Goal: Complete application form: Complete application form

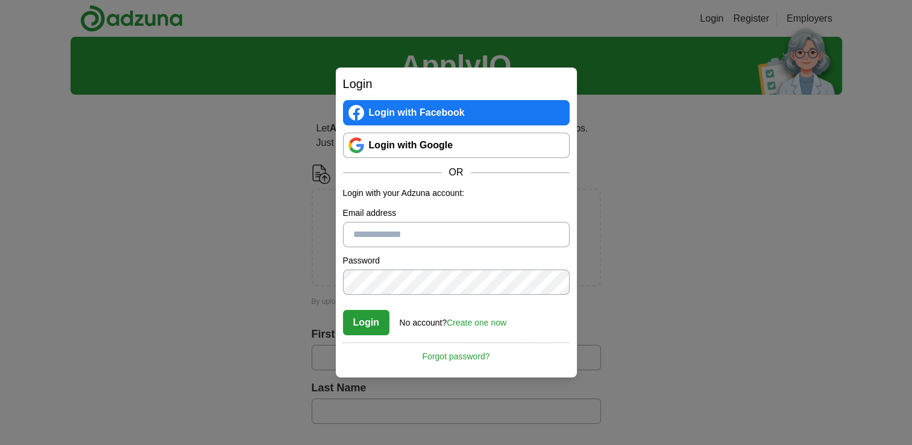
click at [391, 227] on input "Email address" at bounding box center [456, 234] width 227 height 25
type input "**********"
click at [382, 315] on button "Login" at bounding box center [366, 322] width 47 height 25
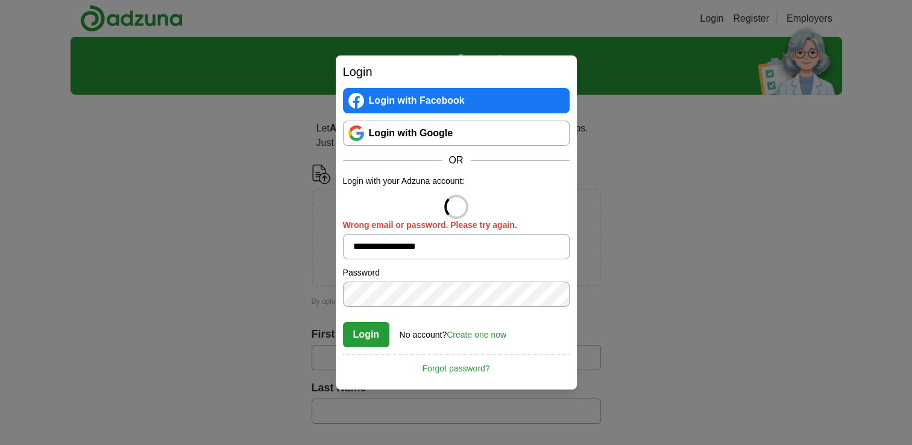
click at [332, 289] on div "**********" at bounding box center [456, 222] width 912 height 445
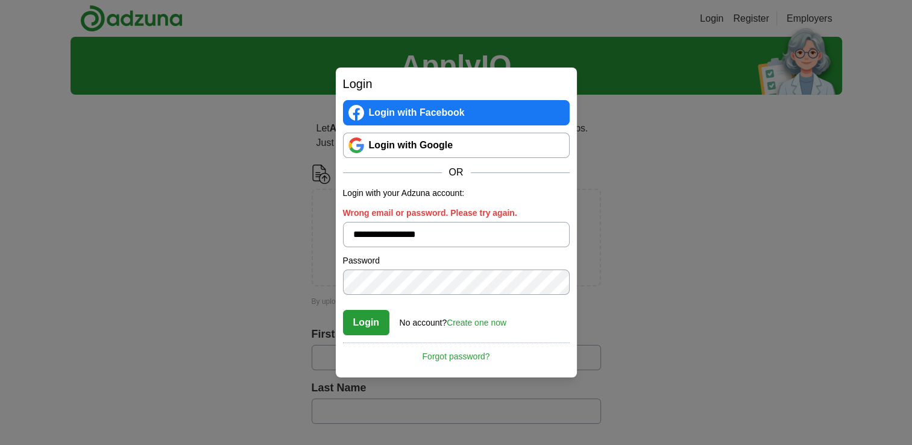
click at [360, 315] on button "Login" at bounding box center [366, 322] width 47 height 25
click at [364, 324] on button "Login" at bounding box center [366, 322] width 47 height 25
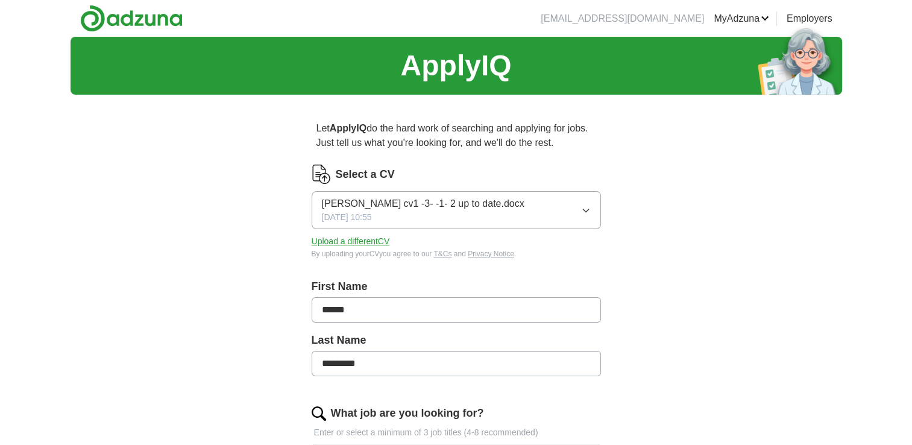
click at [573, 196] on button "[PERSON_NAME] cv1 -3- -1- 2 up to date.docx [DATE] 10:55" at bounding box center [456, 210] width 289 height 38
click at [539, 211] on button "[PERSON_NAME] cv1 -3- -1- 2 up to date.docx [DATE] 10:55" at bounding box center [456, 210] width 289 height 38
click at [379, 238] on button "Upload a different CV" at bounding box center [351, 241] width 78 height 13
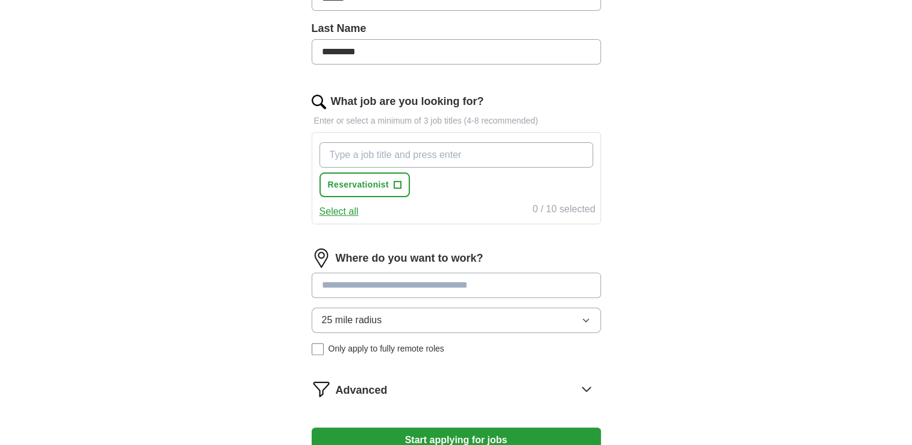
scroll to position [313, 0]
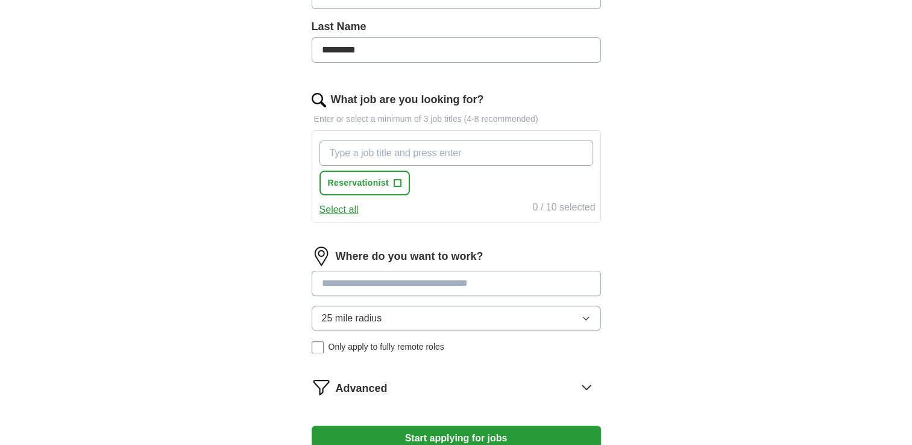
click at [447, 151] on input "What job are you looking for?" at bounding box center [456, 152] width 274 height 25
type input "customer service"
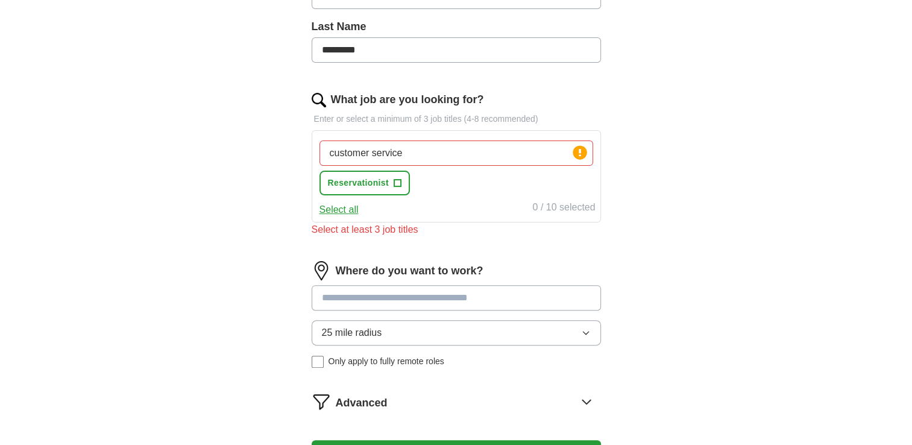
click at [350, 206] on button "Select all" at bounding box center [338, 209] width 39 height 14
drag, startPoint x: 350, startPoint y: 206, endPoint x: 340, endPoint y: 203, distance: 10.1
click at [340, 203] on button "Deselect all" at bounding box center [344, 209] width 50 height 14
drag, startPoint x: 479, startPoint y: 149, endPoint x: 295, endPoint y: 156, distance: 183.9
click at [295, 156] on div "Let ApplyIQ do the hard work of searching and applying for jobs. Just tell us w…" at bounding box center [456, 144] width 386 height 707
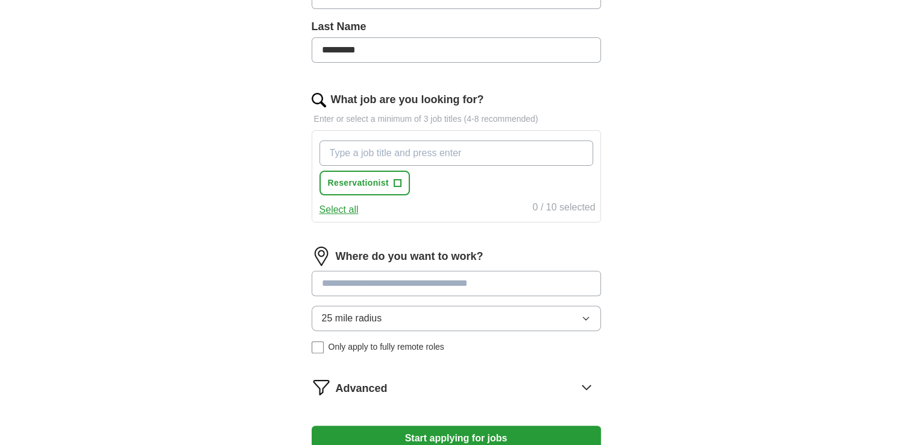
click at [325, 200] on div "Select all 0 / 10 selected" at bounding box center [456, 208] width 278 height 17
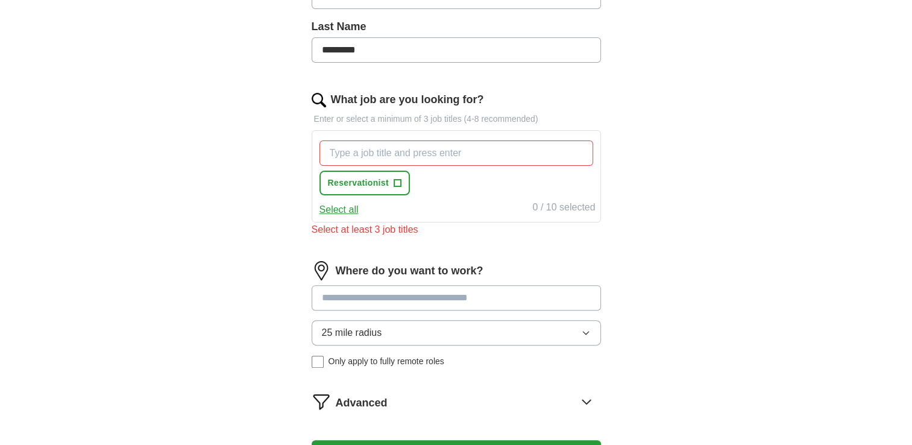
click at [337, 212] on button "Select all" at bounding box center [338, 209] width 39 height 14
click at [413, 292] on input at bounding box center [456, 297] width 289 height 25
type input "*"
type input "******"
click at [403, 406] on div "Advanced" at bounding box center [468, 401] width 265 height 19
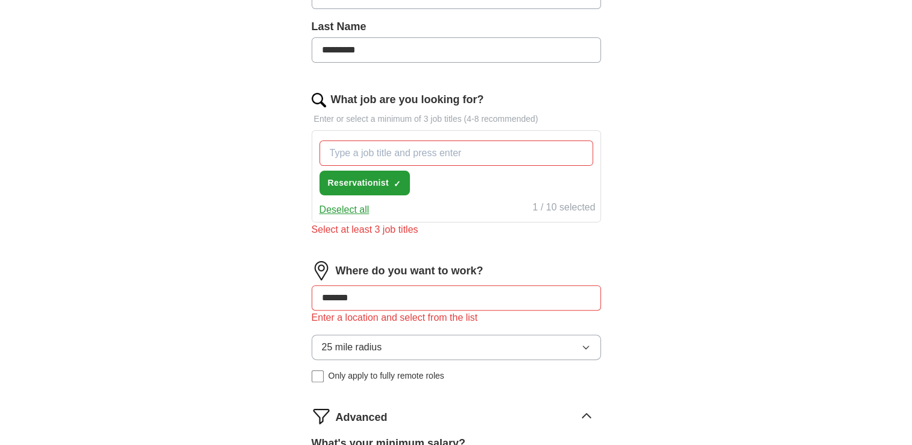
click at [381, 369] on span "Only apply to fully remote roles" at bounding box center [386, 375] width 116 height 13
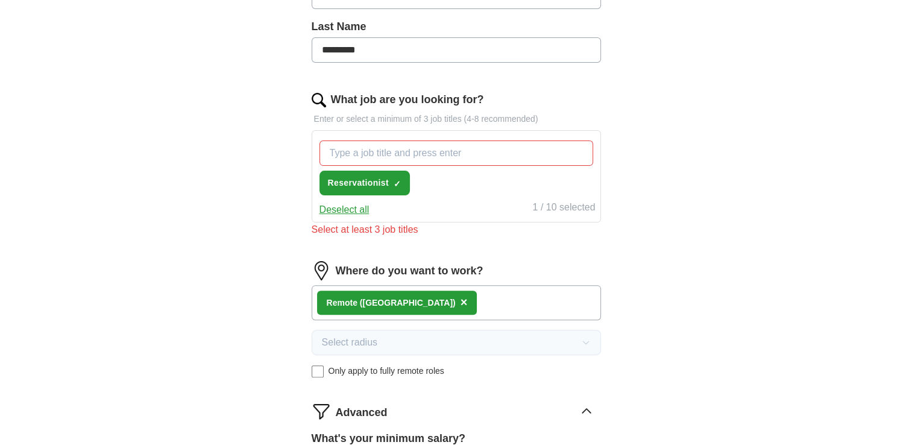
click at [908, 233] on div "ApplyIQ Let ApplyIQ do the hard work of searching and applying for jobs. Just t…" at bounding box center [456, 174] width 912 height 902
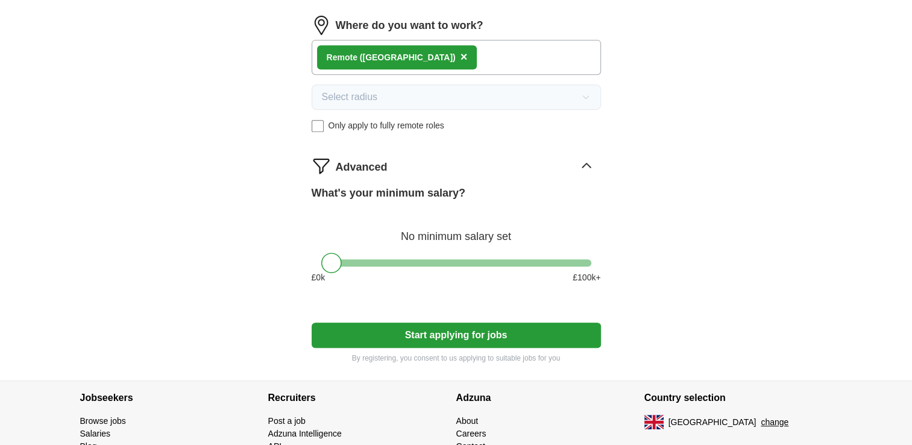
scroll to position [566, 0]
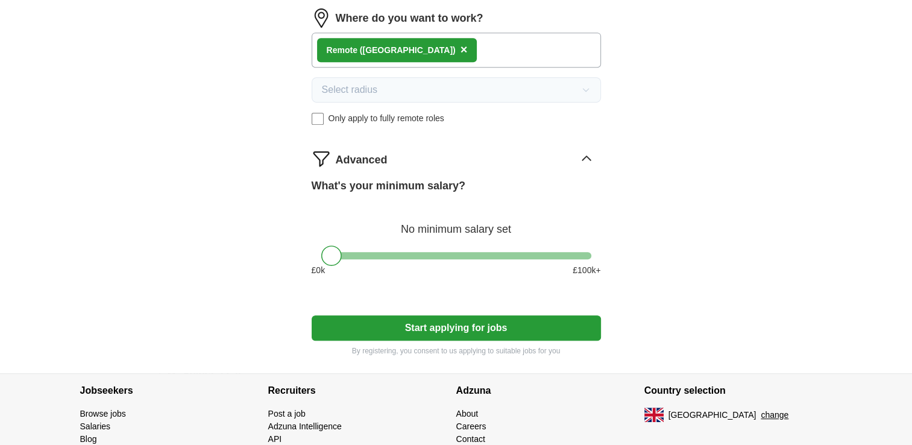
click at [383, 246] on div "What's your minimum salary? No minimum salary set £ 0 k £ 100 k+" at bounding box center [456, 232] width 289 height 108
drag, startPoint x: 337, startPoint y: 246, endPoint x: 392, endPoint y: 246, distance: 54.8
click at [392, 246] on div at bounding box center [387, 255] width 20 height 20
click at [428, 321] on button "Start applying for jobs" at bounding box center [456, 327] width 289 height 25
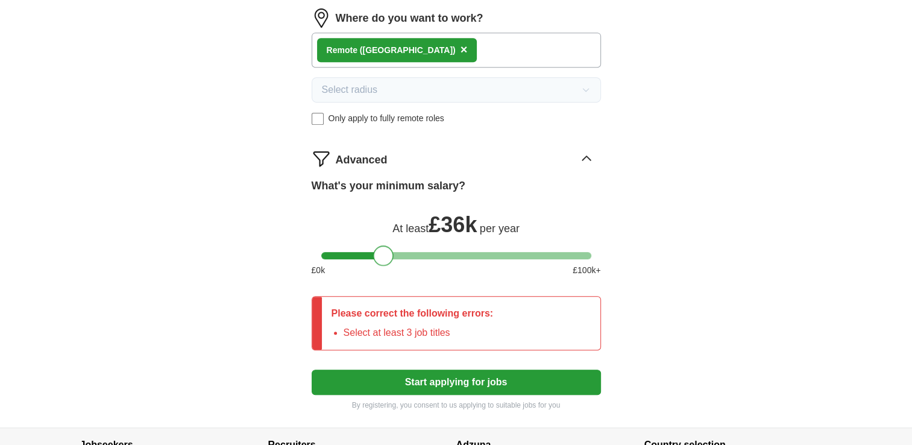
drag, startPoint x: 388, startPoint y: 252, endPoint x: 380, endPoint y: 253, distance: 8.5
click at [380, 253] on div at bounding box center [383, 255] width 20 height 20
click at [427, 389] on button "Start applying for jobs" at bounding box center [456, 381] width 289 height 25
drag, startPoint x: 372, startPoint y: 247, endPoint x: 354, endPoint y: 252, distance: 19.3
click at [354, 252] on div at bounding box center [362, 255] width 20 height 20
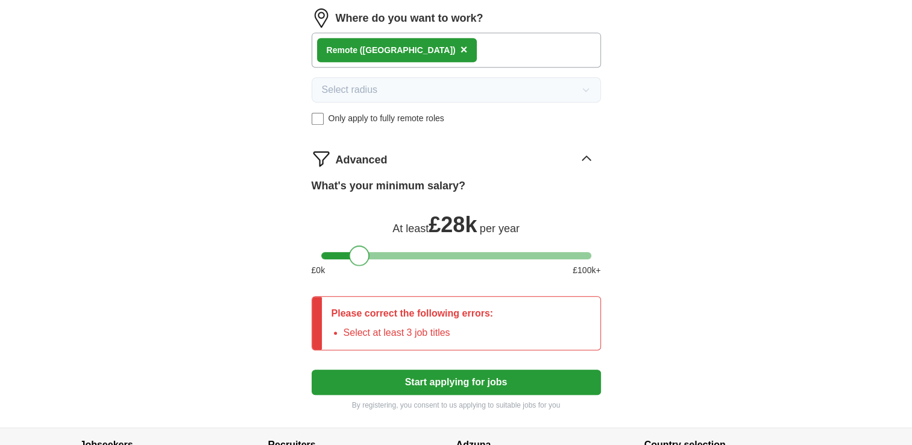
click at [416, 380] on button "Start applying for jobs" at bounding box center [456, 381] width 289 height 25
drag, startPoint x: 363, startPoint y: 259, endPoint x: 272, endPoint y: 259, distance: 90.4
click at [371, 371] on button "Start applying for jobs" at bounding box center [456, 381] width 289 height 25
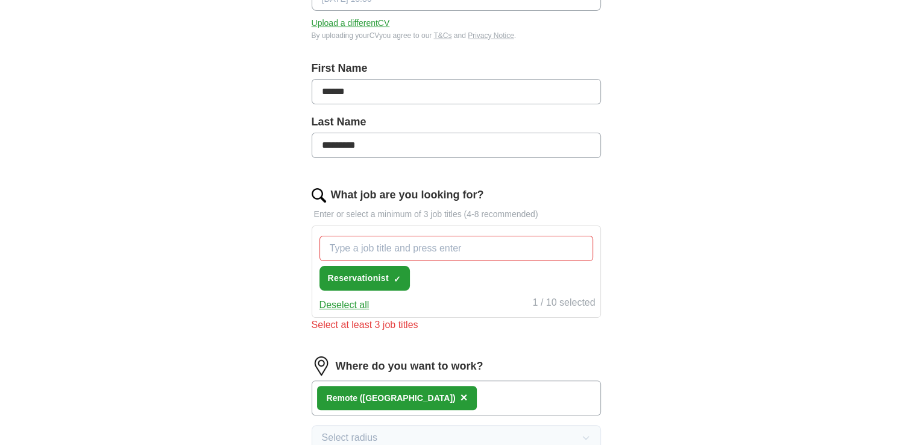
scroll to position [215, 0]
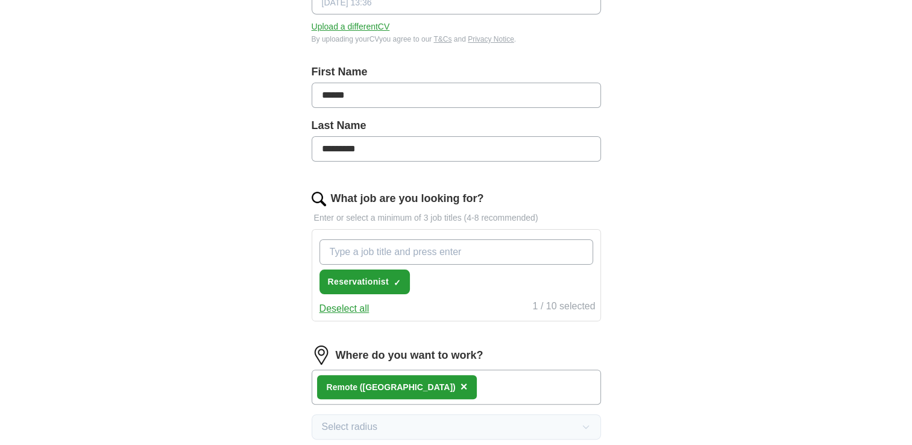
click at [499, 259] on input "What job are you looking for?" at bounding box center [456, 251] width 274 height 25
type input "c"
type input "admin"
click at [499, 259] on input "What job are you looking for?" at bounding box center [456, 251] width 274 height 25
type input "customer service"
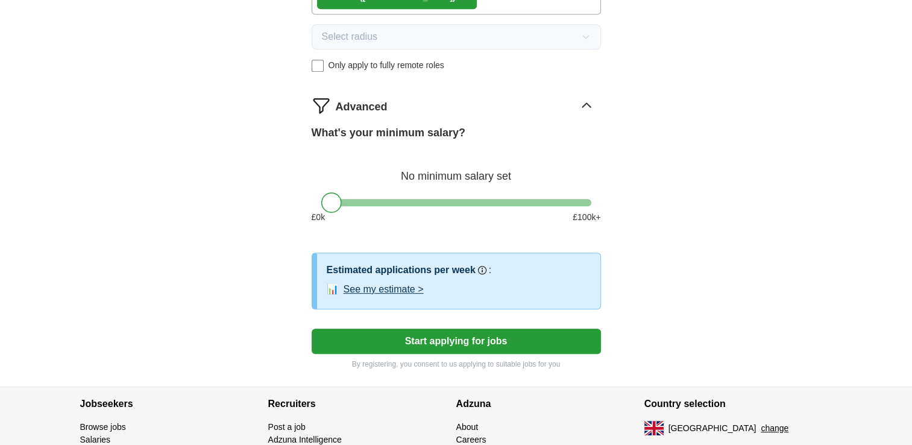
scroll to position [677, 0]
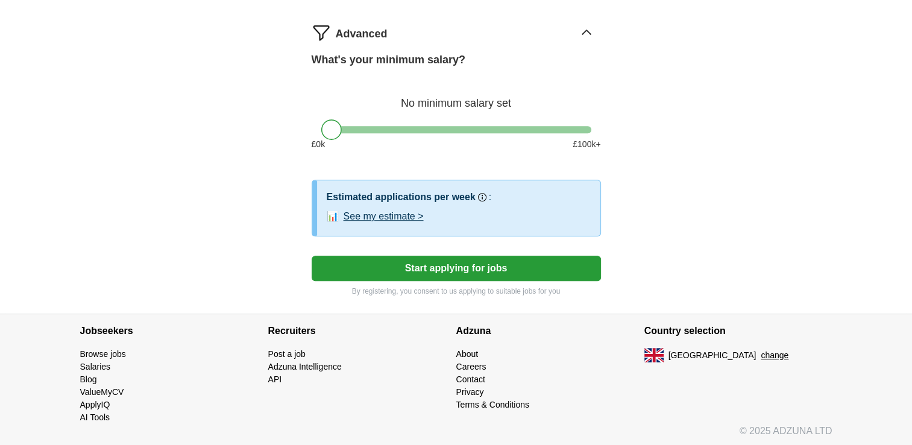
click at [383, 123] on div "What's your minimum salary? No minimum salary set £ 0 k £ 100 k+" at bounding box center [456, 106] width 289 height 108
click at [383, 126] on div at bounding box center [456, 129] width 270 height 7
click at [444, 256] on button "Start applying for jobs" at bounding box center [456, 268] width 289 height 25
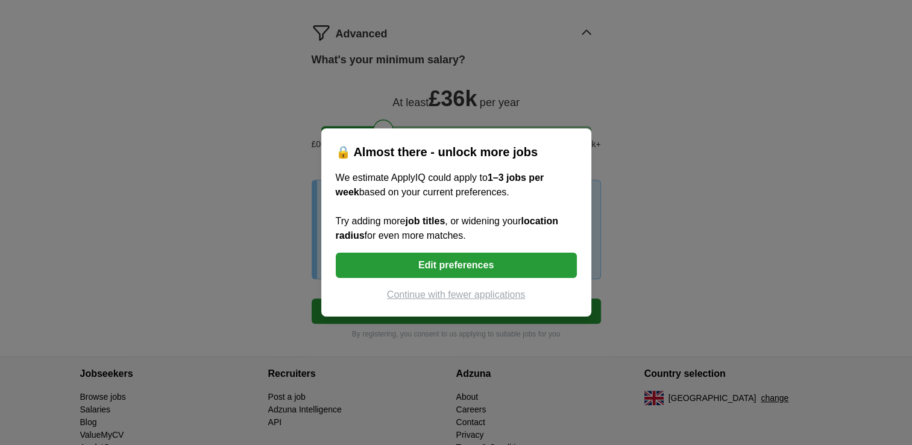
click at [473, 295] on button "Continue with fewer applications" at bounding box center [456, 294] width 241 height 14
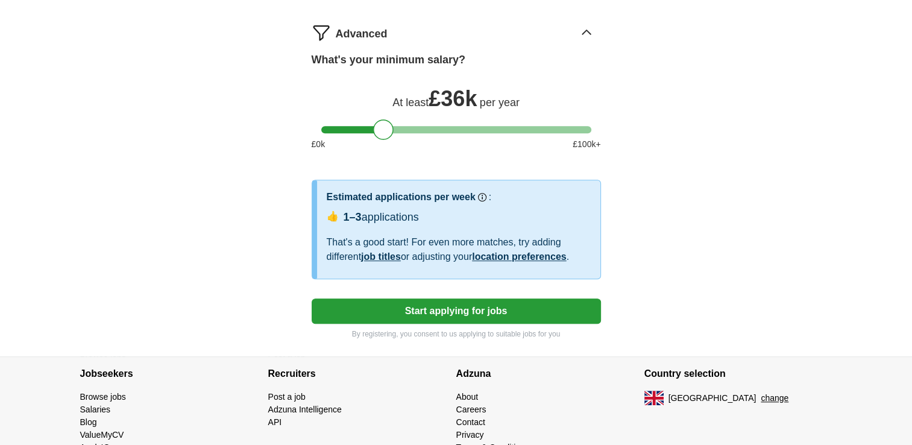
select select "**"
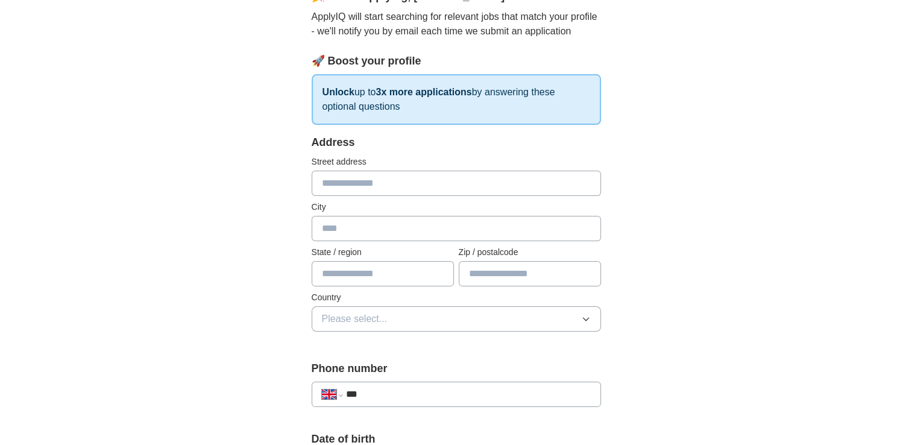
scroll to position [111, 0]
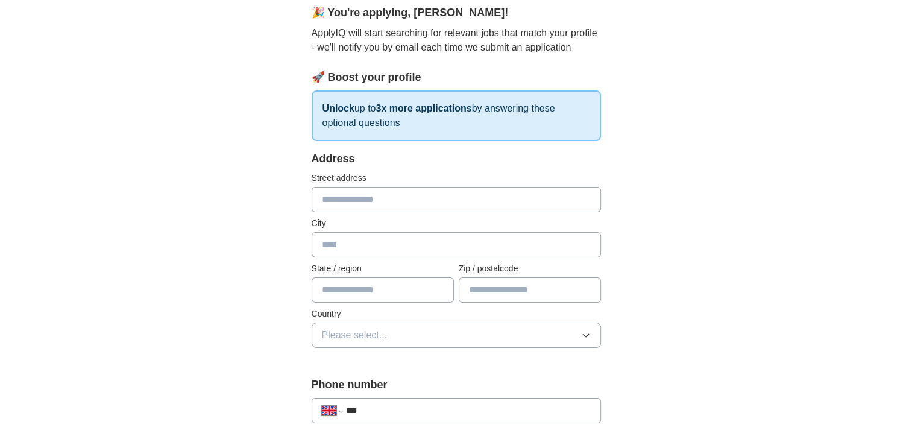
click at [459, 209] on input "text" at bounding box center [456, 199] width 289 height 25
type input "**********"
type input "*******"
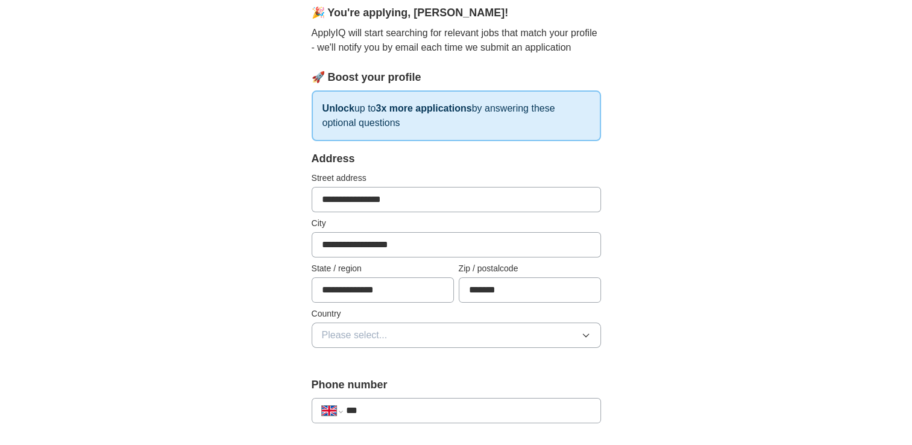
click at [432, 334] on button "Please select..." at bounding box center [456, 334] width 289 height 25
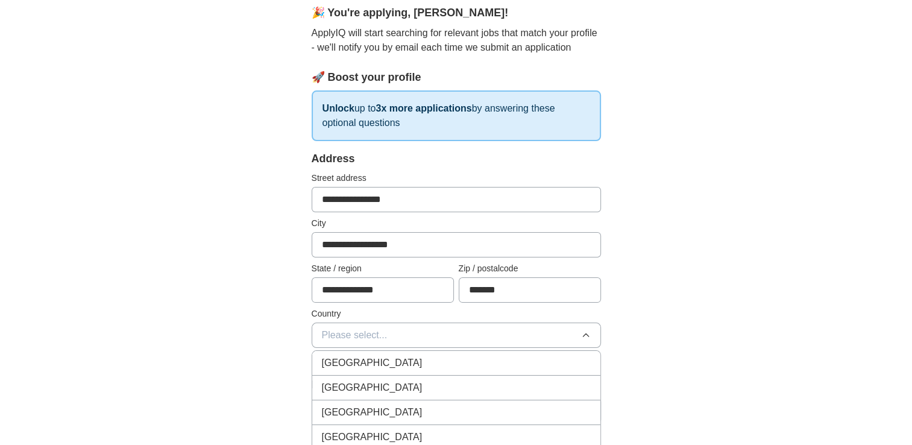
click at [408, 360] on div "[GEOGRAPHIC_DATA]" at bounding box center [456, 363] width 269 height 14
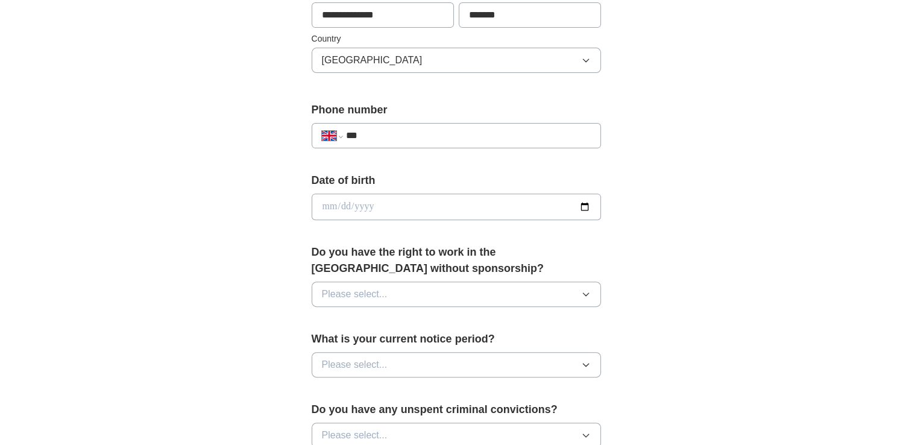
scroll to position [421, 0]
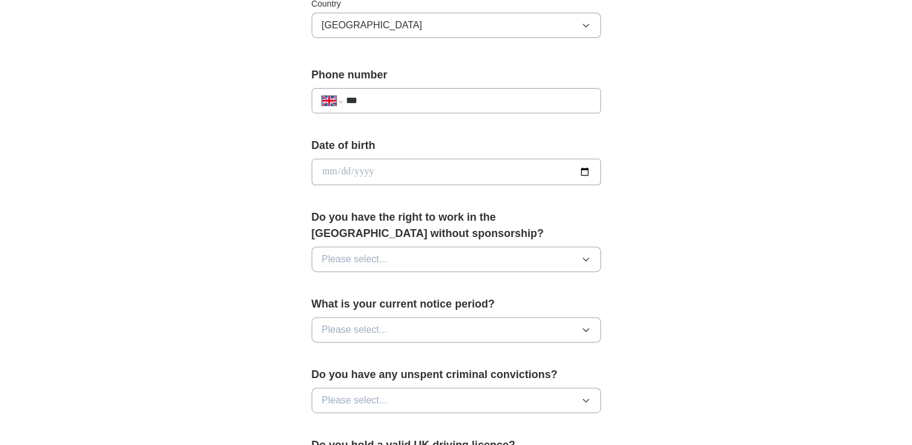
click at [524, 90] on div "**********" at bounding box center [456, 100] width 289 height 25
click at [523, 94] on input "***" at bounding box center [467, 100] width 245 height 14
type input "**********"
click at [465, 164] on input "date" at bounding box center [456, 171] width 289 height 27
type input "**********"
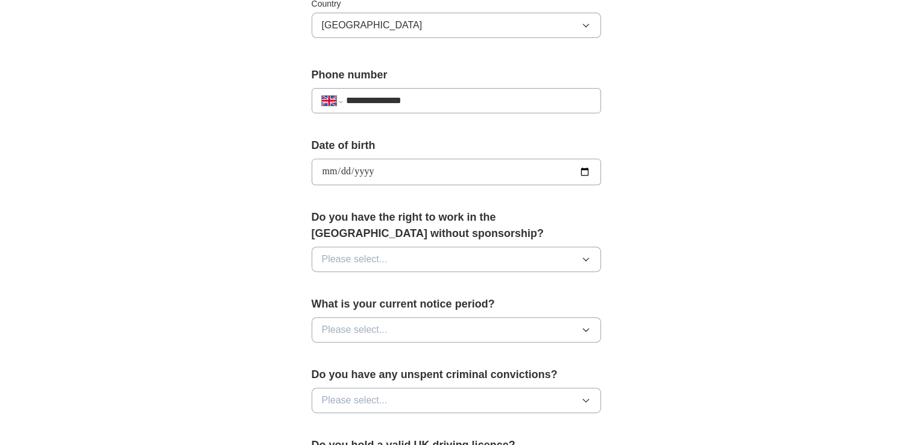
click at [468, 259] on button "Please select..." at bounding box center [456, 258] width 289 height 25
click at [457, 281] on div "Yes" at bounding box center [456, 287] width 269 height 14
click at [448, 321] on button "Please select..." at bounding box center [456, 329] width 289 height 25
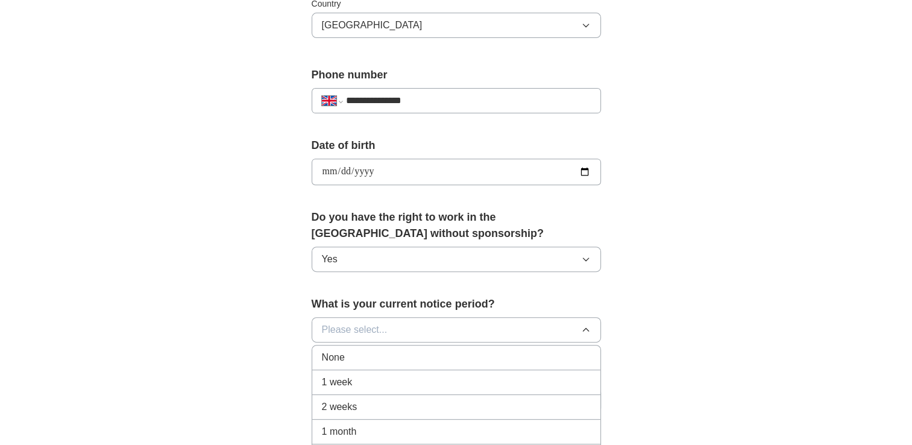
click at [424, 362] on li "None" at bounding box center [456, 357] width 288 height 25
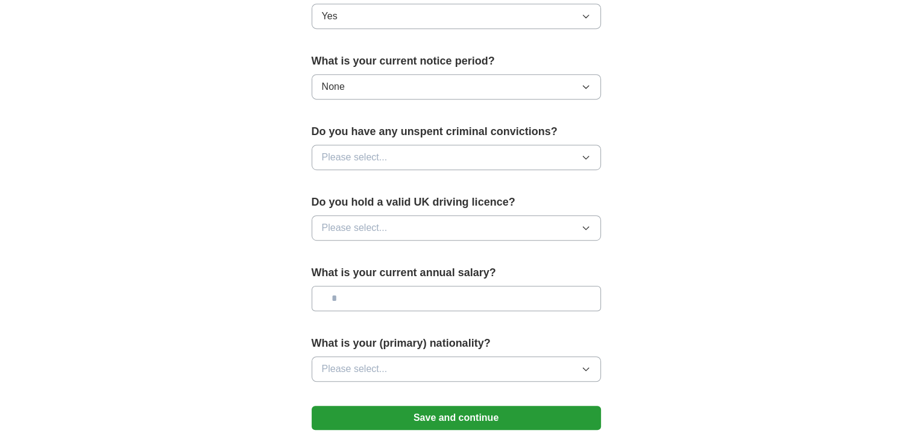
scroll to position [687, 0]
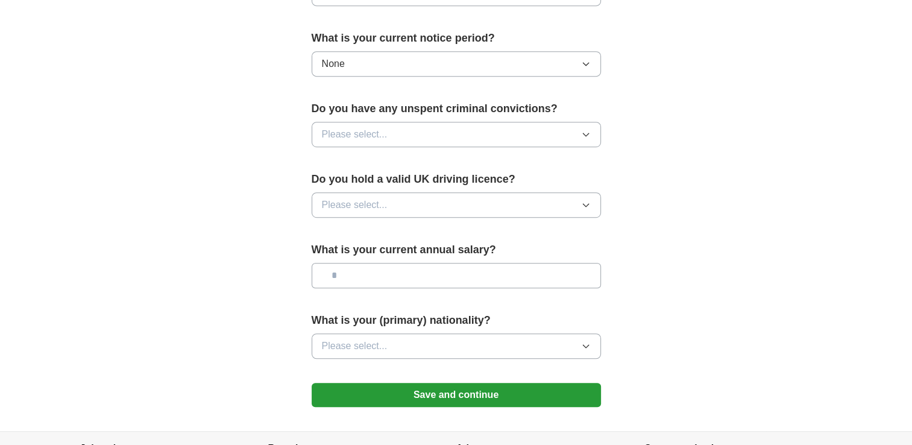
click at [528, 131] on button "Please select..." at bounding box center [456, 134] width 289 height 25
click at [506, 180] on div "No" at bounding box center [456, 187] width 269 height 14
click at [492, 204] on button "Please select..." at bounding box center [456, 204] width 289 height 25
click at [482, 225] on div "Yes" at bounding box center [456, 232] width 269 height 14
click at [465, 274] on input "text" at bounding box center [456, 275] width 289 height 25
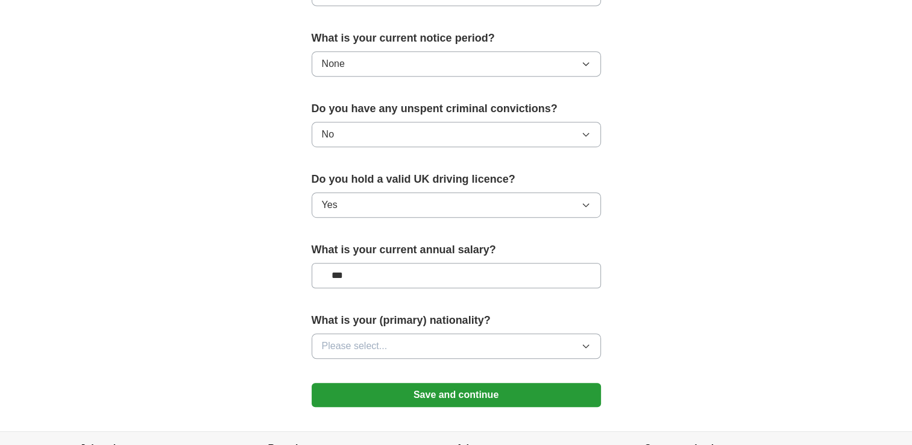
type input "***"
click at [454, 333] on button "Please select..." at bounding box center [456, 345] width 289 height 25
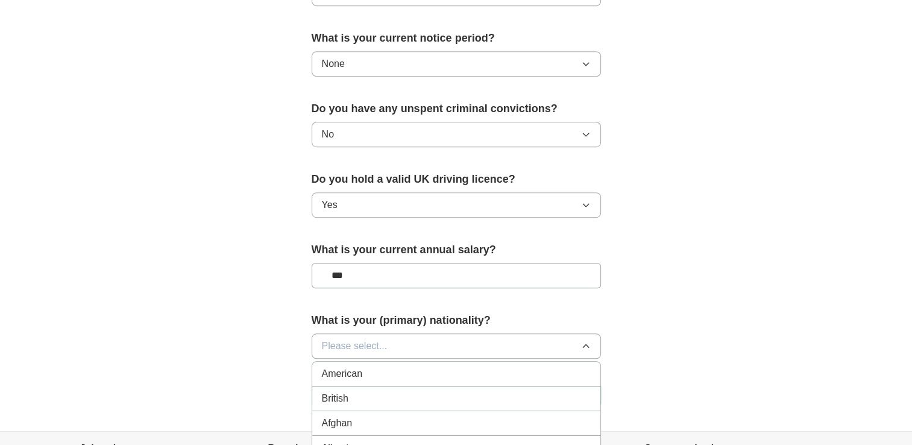
click at [426, 391] on div "British" at bounding box center [456, 398] width 269 height 14
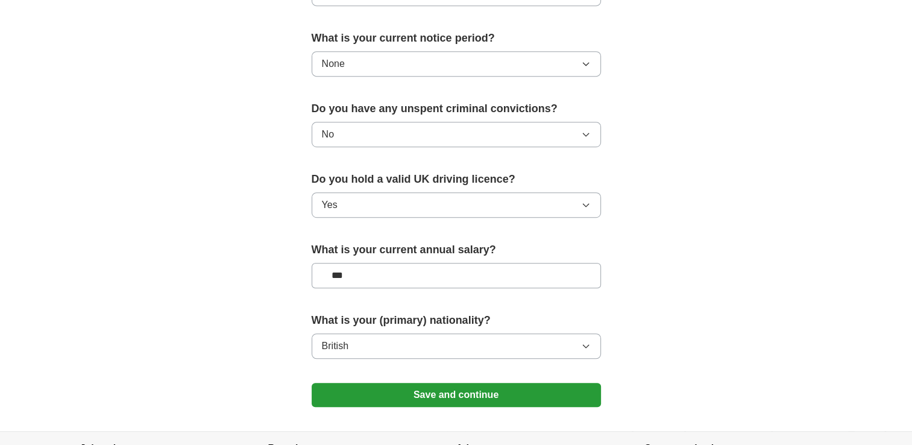
click at [501, 392] on button "Save and continue" at bounding box center [456, 395] width 289 height 24
